Goal: Go to known website: Go to known website

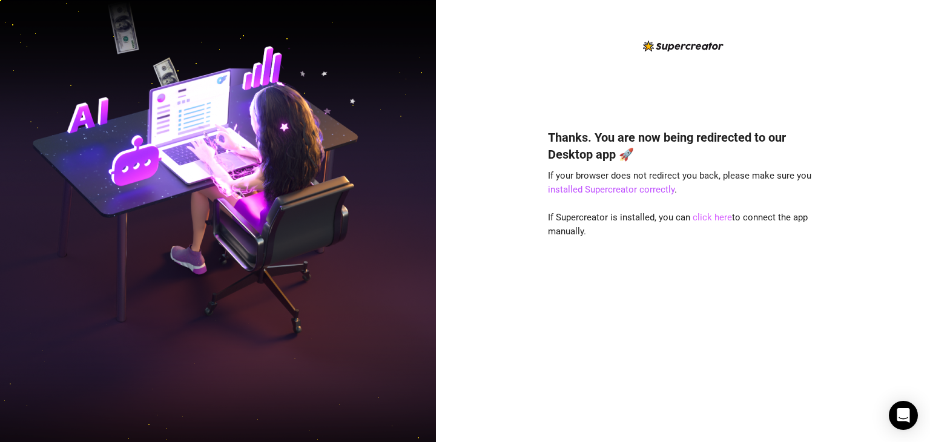
click at [711, 219] on link "click here" at bounding box center [712, 217] width 39 height 11
click at [708, 212] on link "click here" at bounding box center [712, 217] width 39 height 11
click at [724, 225] on div "Thanks. You are now being redirected to our Desktop app 🚀 If your browser does …" at bounding box center [683, 268] width 270 height 310
click at [724, 224] on div "Thanks. You are now being redirected to our Desktop app 🚀 If your browser does …" at bounding box center [683, 268] width 270 height 310
click at [724, 220] on link "click here" at bounding box center [712, 217] width 39 height 11
